Goal: Find specific page/section: Find specific page/section

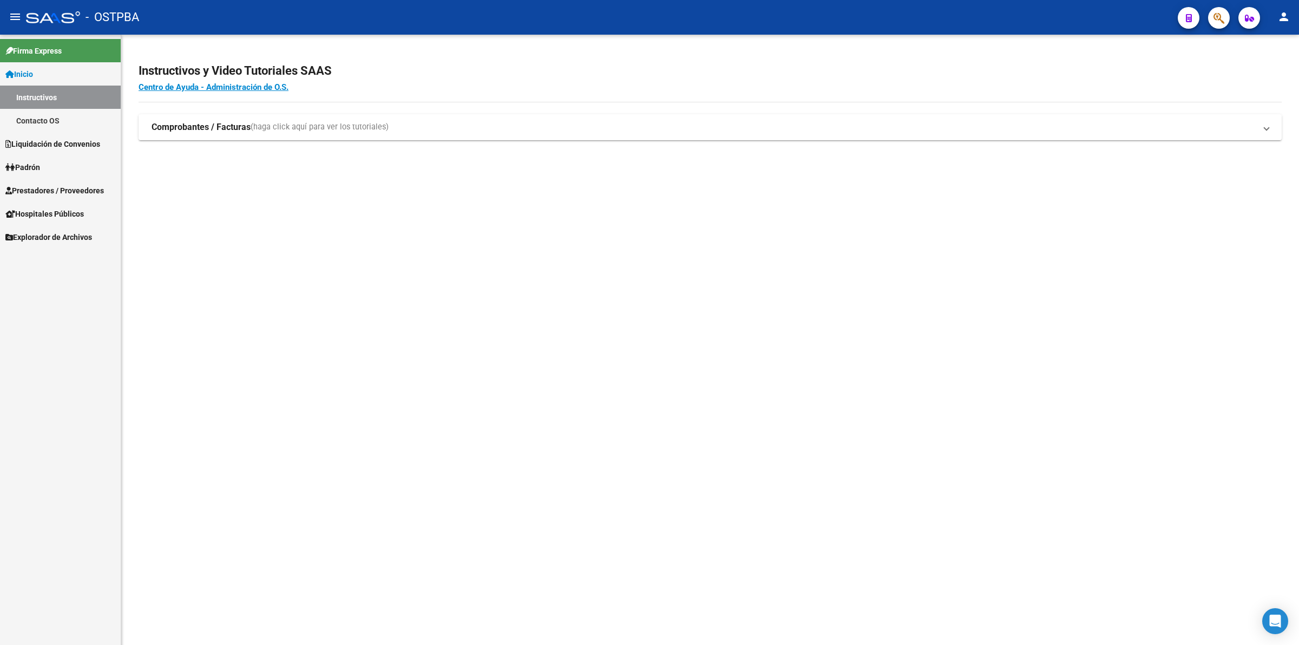
click at [94, 150] on link "Liquidación de Convenios" at bounding box center [60, 143] width 121 height 23
click at [80, 190] on span "Prestadores / Proveedores" at bounding box center [54, 191] width 99 height 12
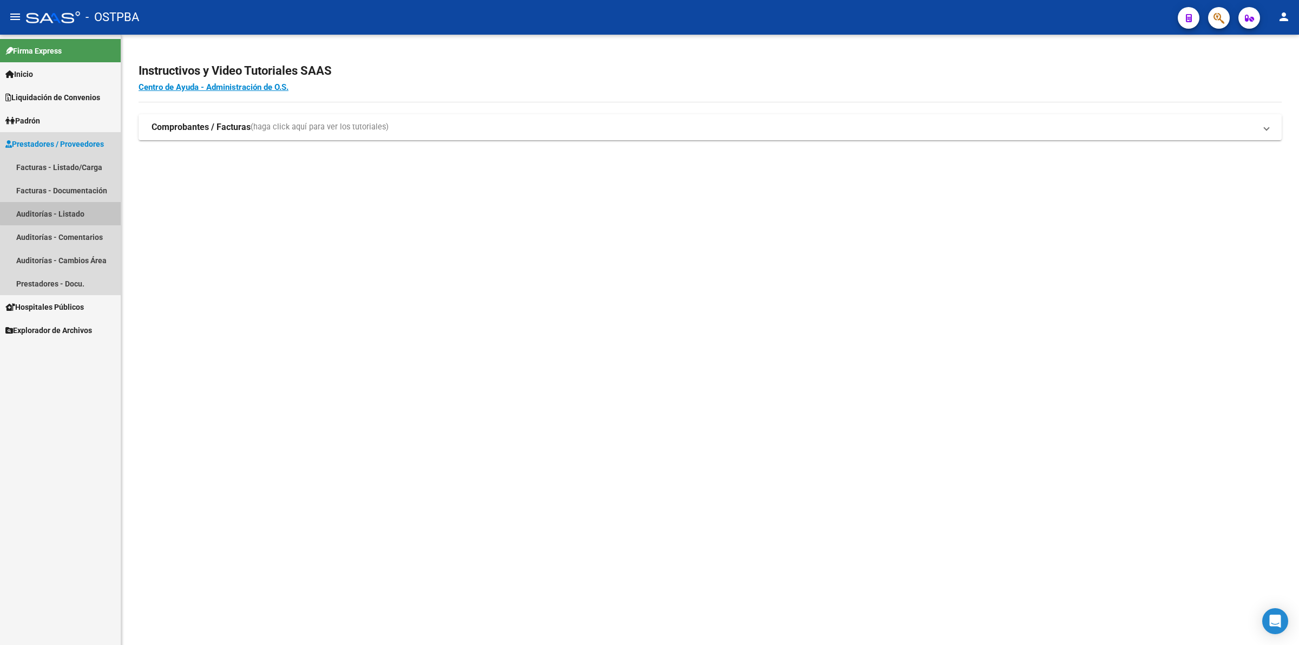
click at [71, 213] on link "Auditorías - Listado" at bounding box center [60, 213] width 121 height 23
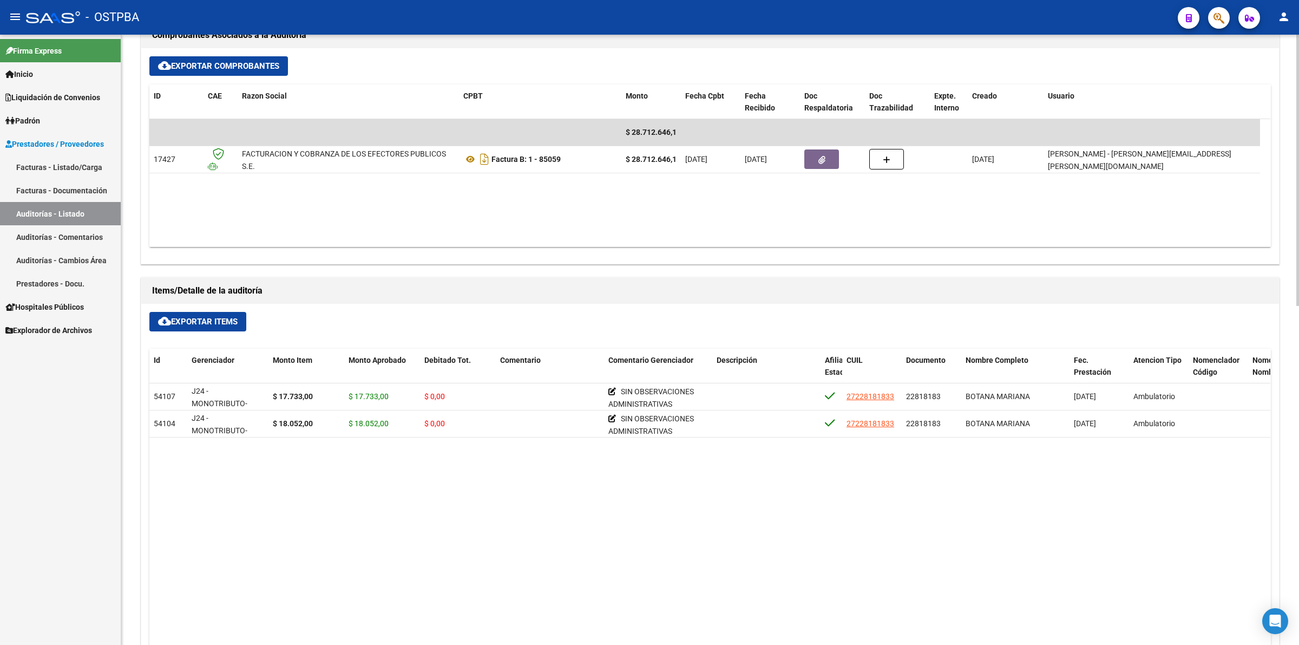
scroll to position [541, 0]
